Goal: Find contact information: Find contact information

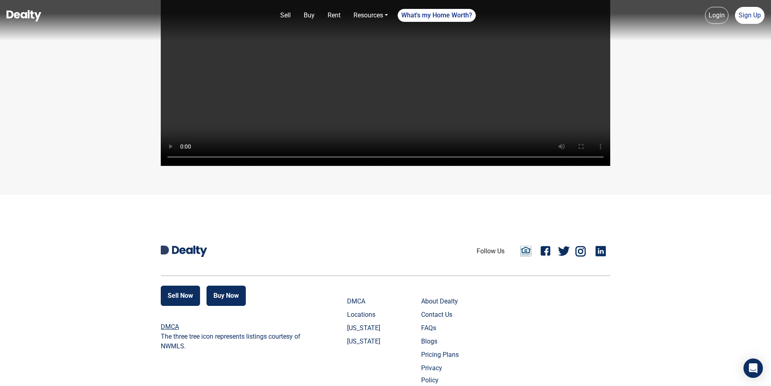
scroll to position [1920, 0]
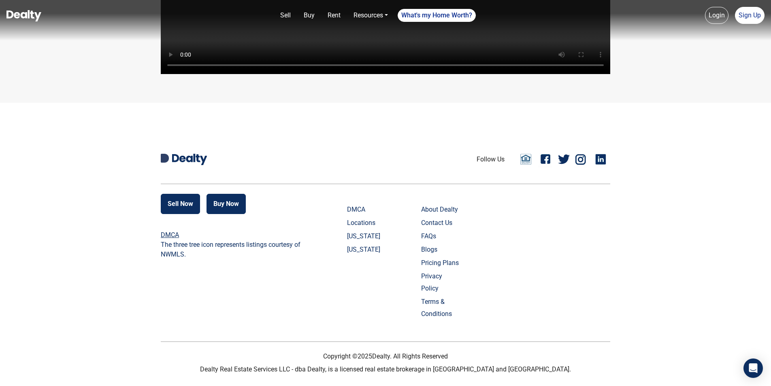
click at [441, 229] on link "Contact Us" at bounding box center [441, 223] width 40 height 12
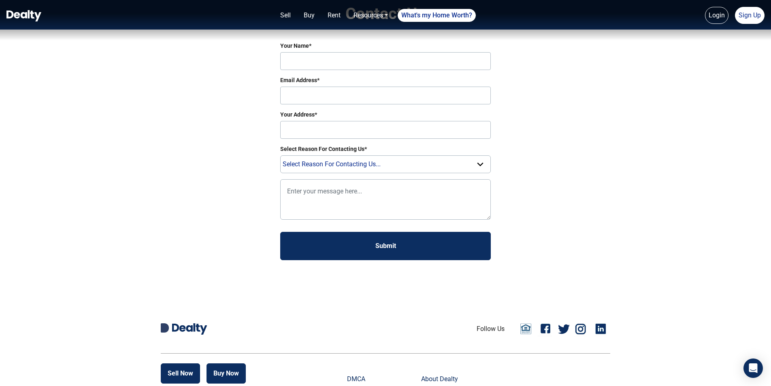
scroll to position [121, 0]
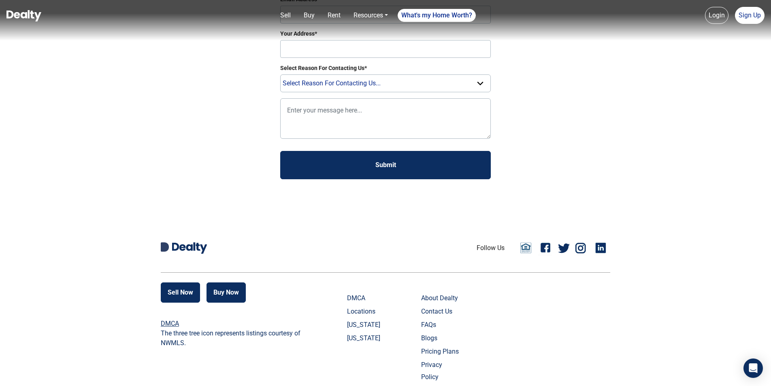
click at [443, 300] on link "About Dealty" at bounding box center [441, 298] width 40 height 12
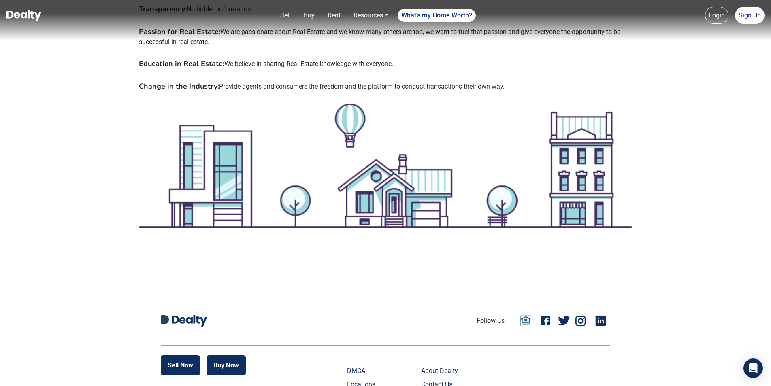
scroll to position [797, 0]
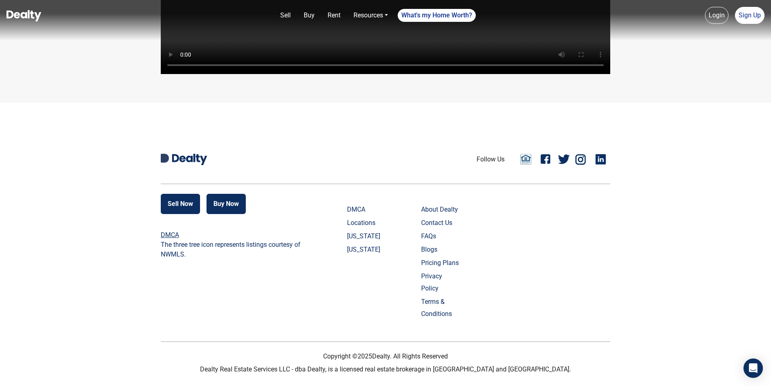
click at [443, 229] on link "Contact Us" at bounding box center [441, 223] width 40 height 12
